Goal: Task Accomplishment & Management: Complete application form

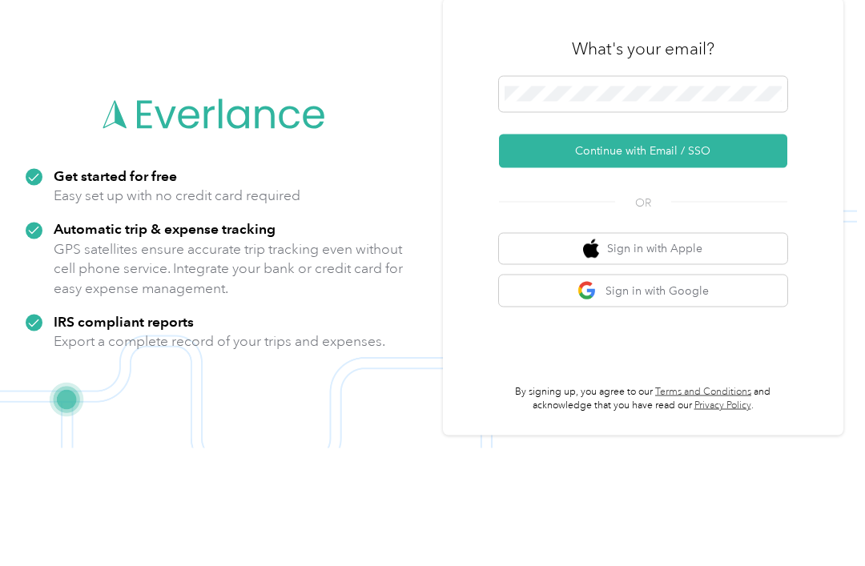
scroll to position [103, 0]
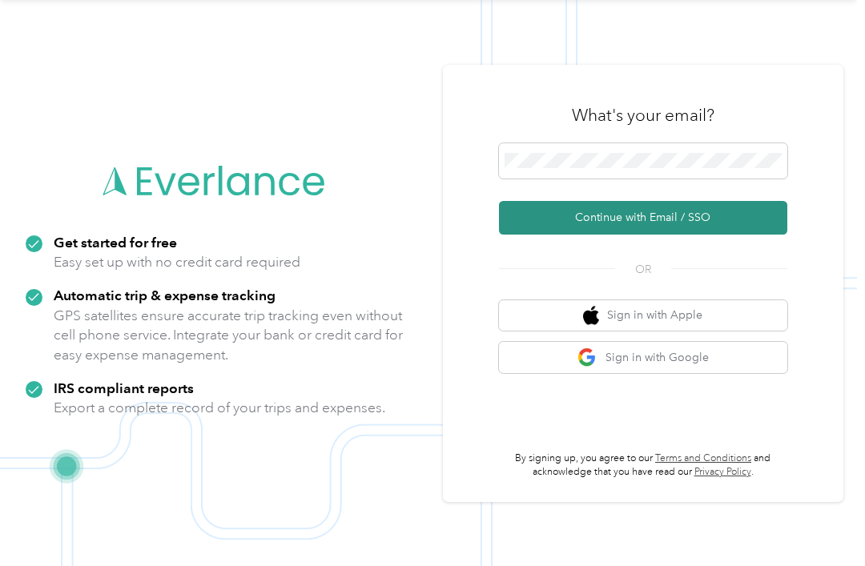
click at [705, 201] on button "Continue with Email / SSO" at bounding box center [643, 218] width 288 height 34
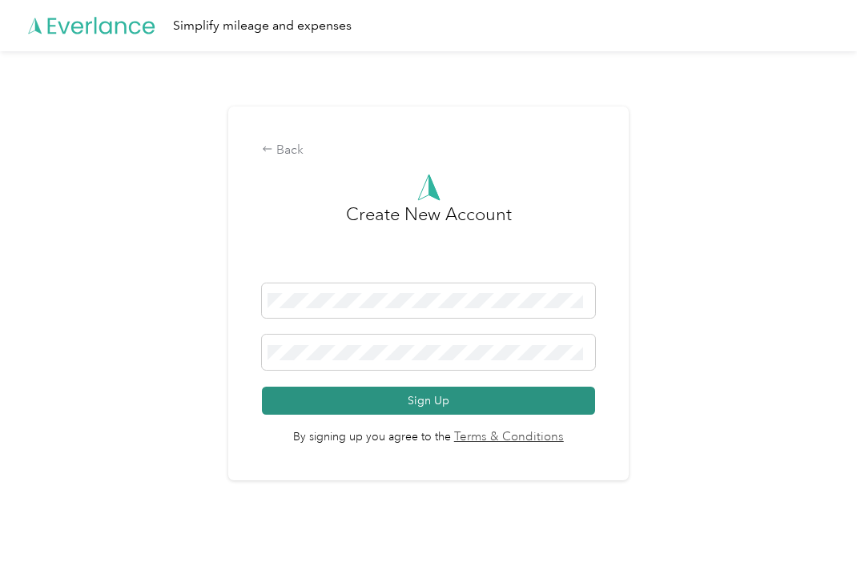
click at [485, 395] on button "Sign Up" at bounding box center [428, 401] width 332 height 28
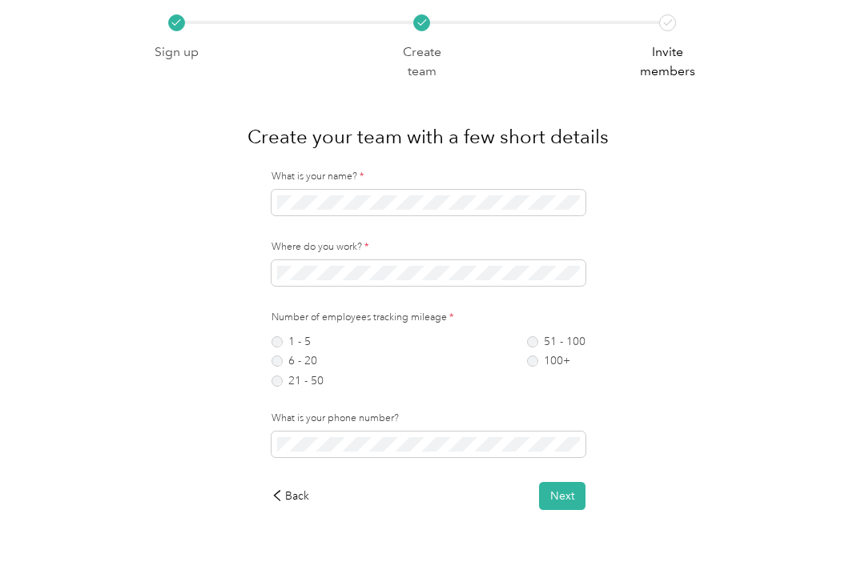
click at [522, 183] on div "What is your name? *" at bounding box center [429, 193] width 314 height 46
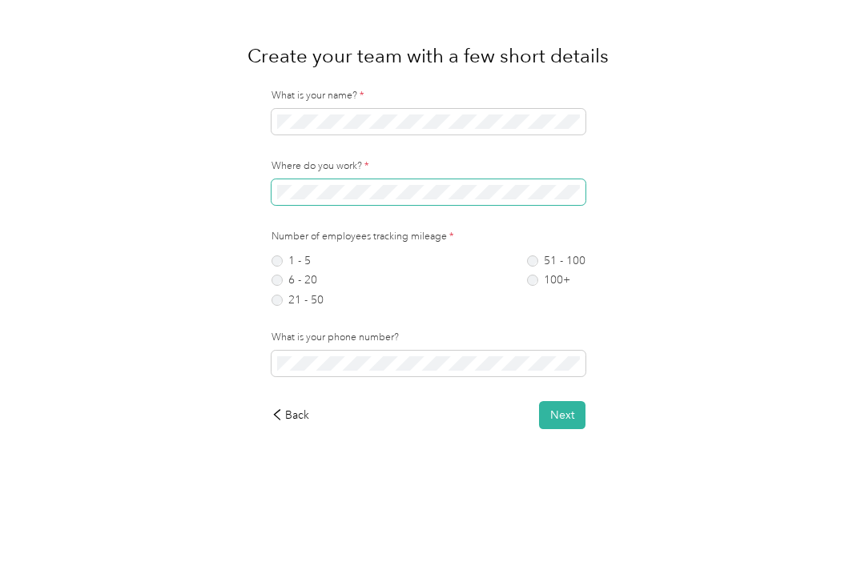
click at [482, 260] on span at bounding box center [429, 273] width 314 height 26
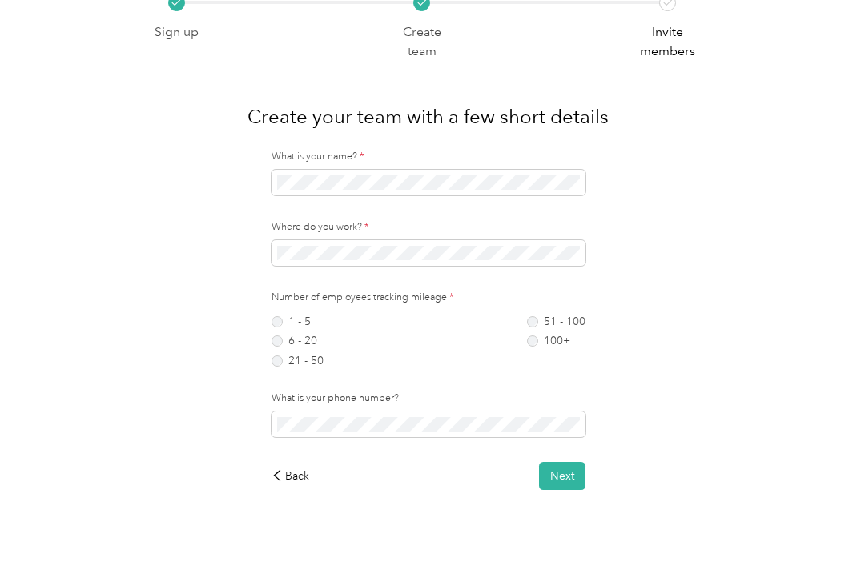
click at [492, 235] on div "Where do you work? *" at bounding box center [429, 243] width 314 height 46
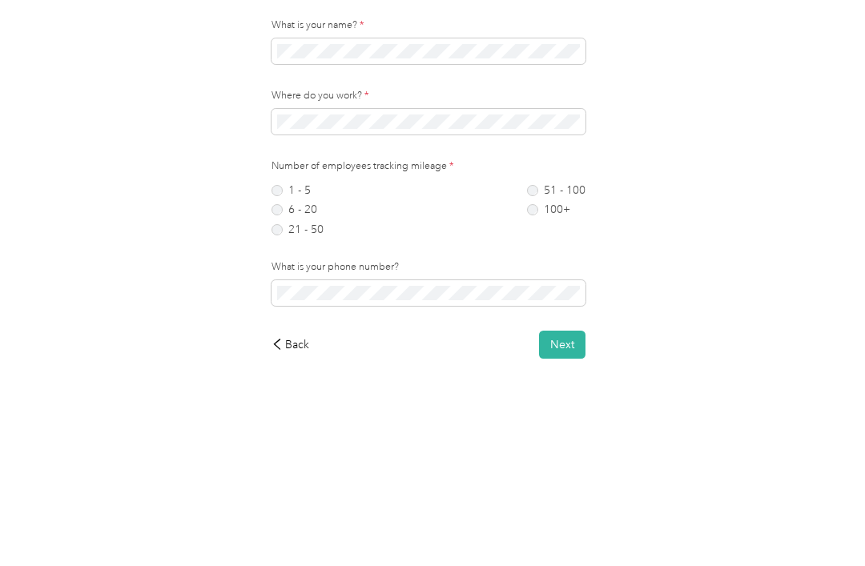
click at [107, 169] on div "Sign up Create team Invite members Create your team with a few short details Wh…" at bounding box center [428, 274] width 857 height 589
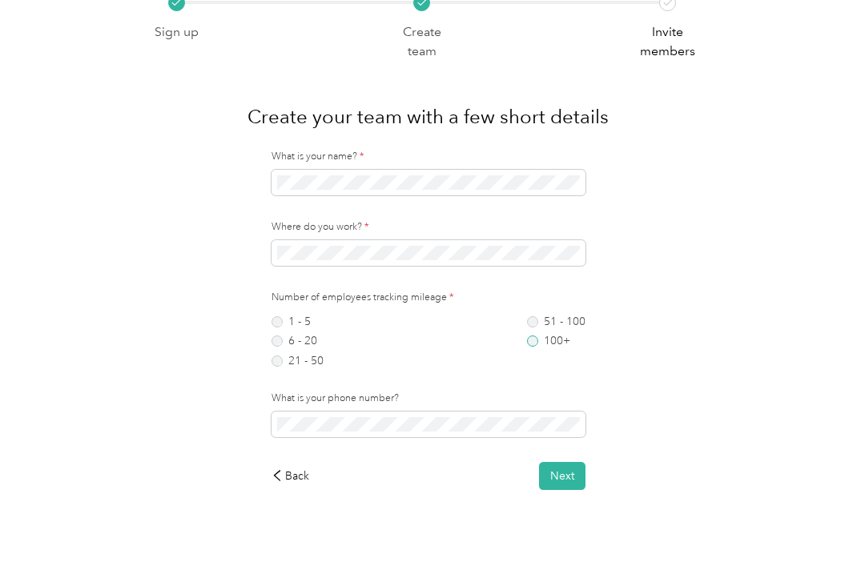
click at [541, 343] on label "100+" at bounding box center [556, 341] width 58 height 11
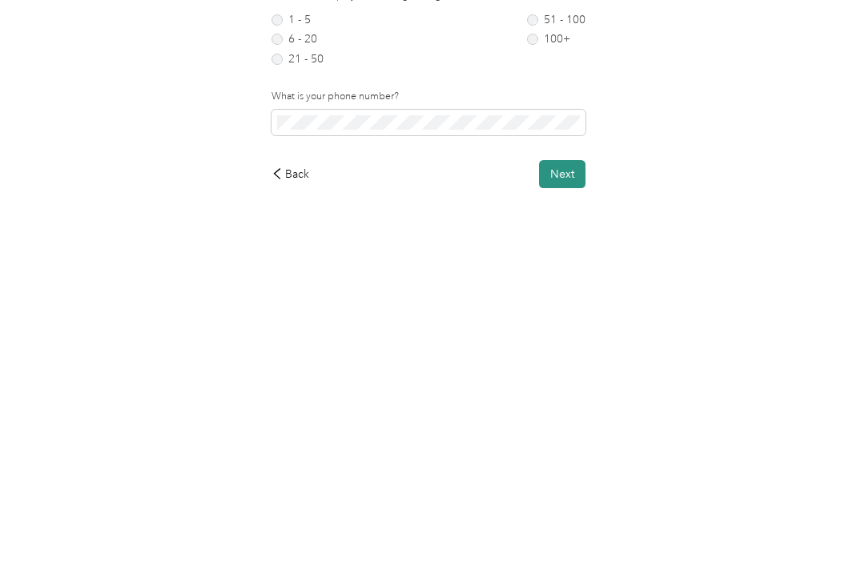
click at [582, 462] on button "Next" at bounding box center [562, 476] width 46 height 28
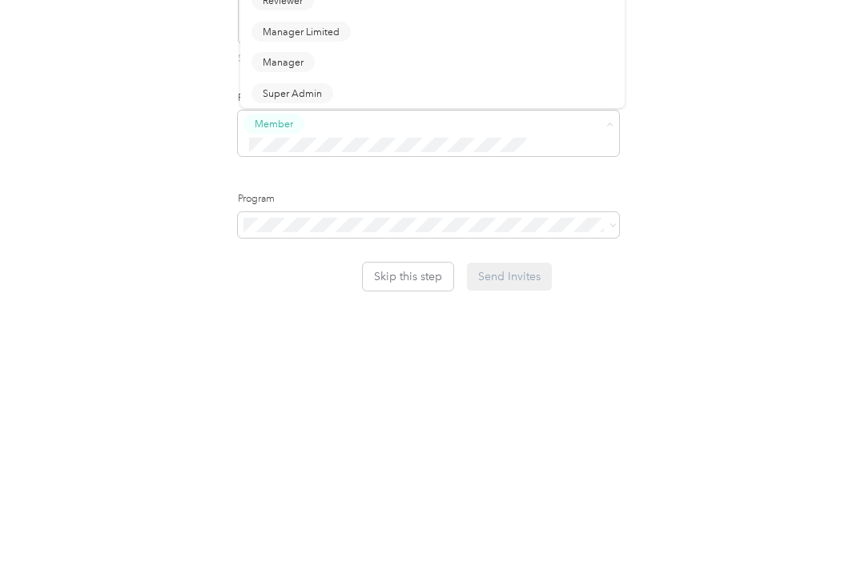
click at [52, 196] on div "Sign up Create team Invite members Invite your team to record miles with Everla…" at bounding box center [428, 343] width 857 height 584
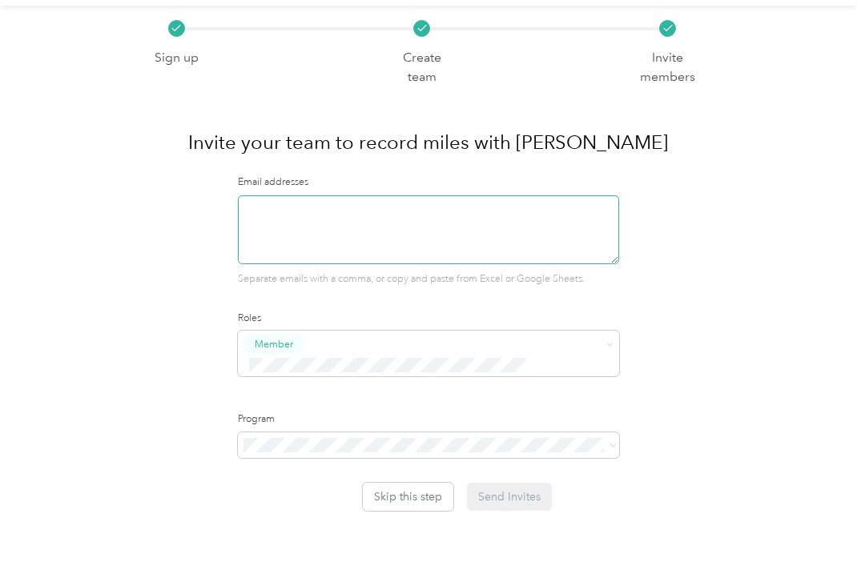
click at [264, 199] on textarea at bounding box center [428, 229] width 381 height 69
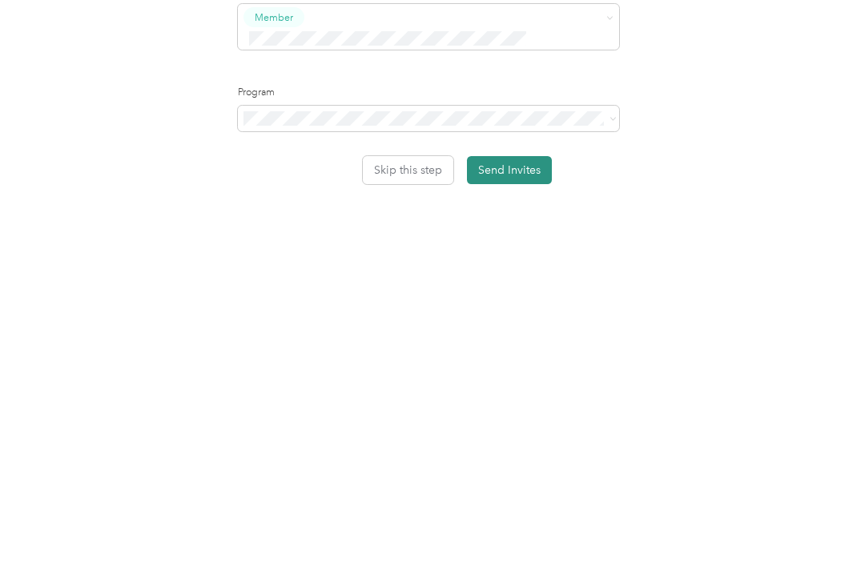
type textarea "[EMAIL_ADDRESS][DOMAIN_NAME]"
click at [538, 483] on button "Send Invites" at bounding box center [509, 497] width 85 height 28
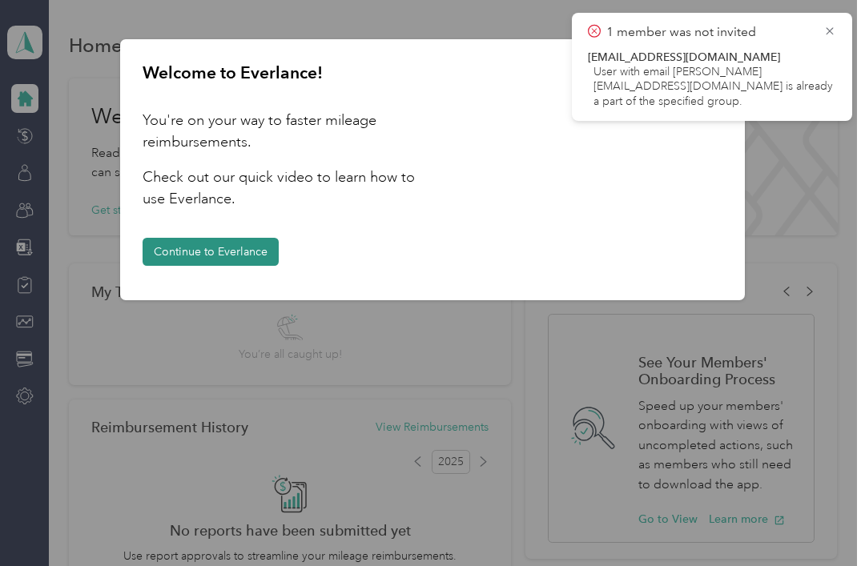
click at [175, 252] on button "Continue to Everlance" at bounding box center [211, 252] width 136 height 28
